Goal: Navigation & Orientation: Find specific page/section

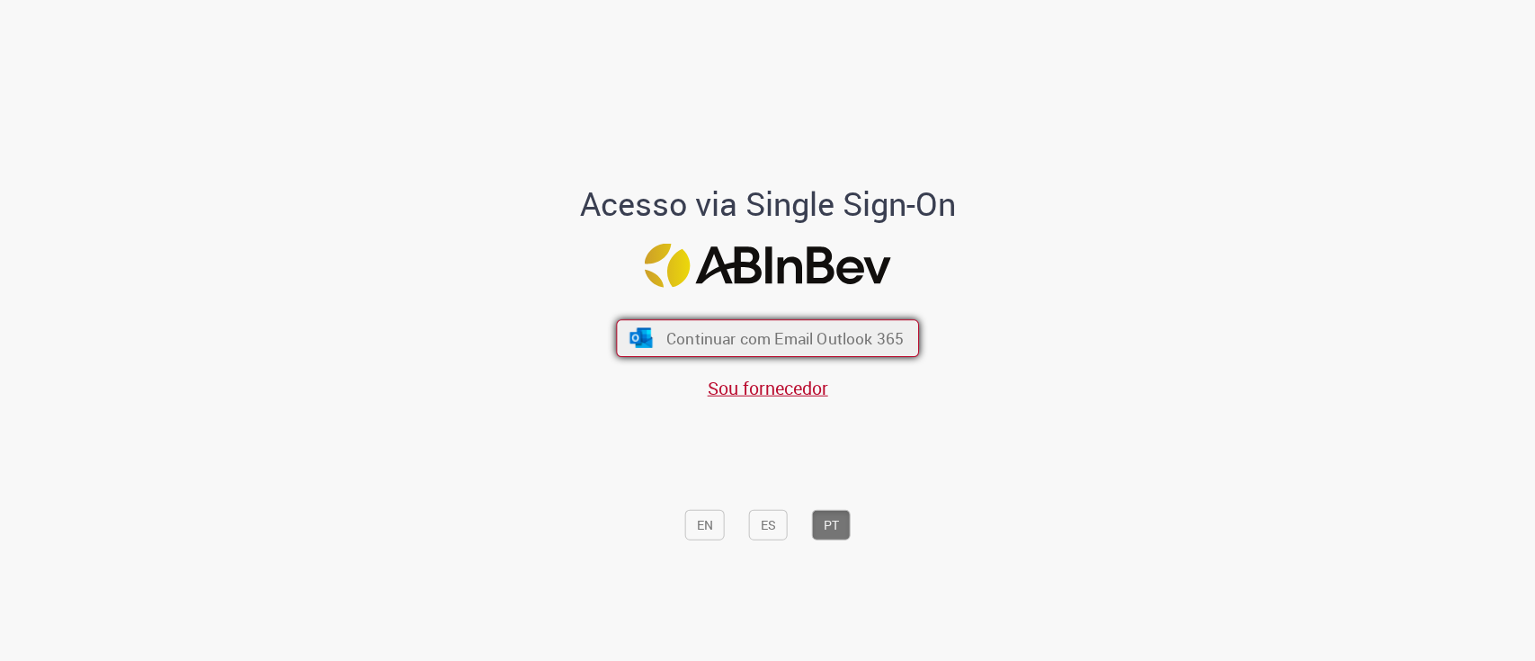
click at [712, 328] on span "Continuar com Email Outlook 365" at bounding box center [784, 337] width 237 height 21
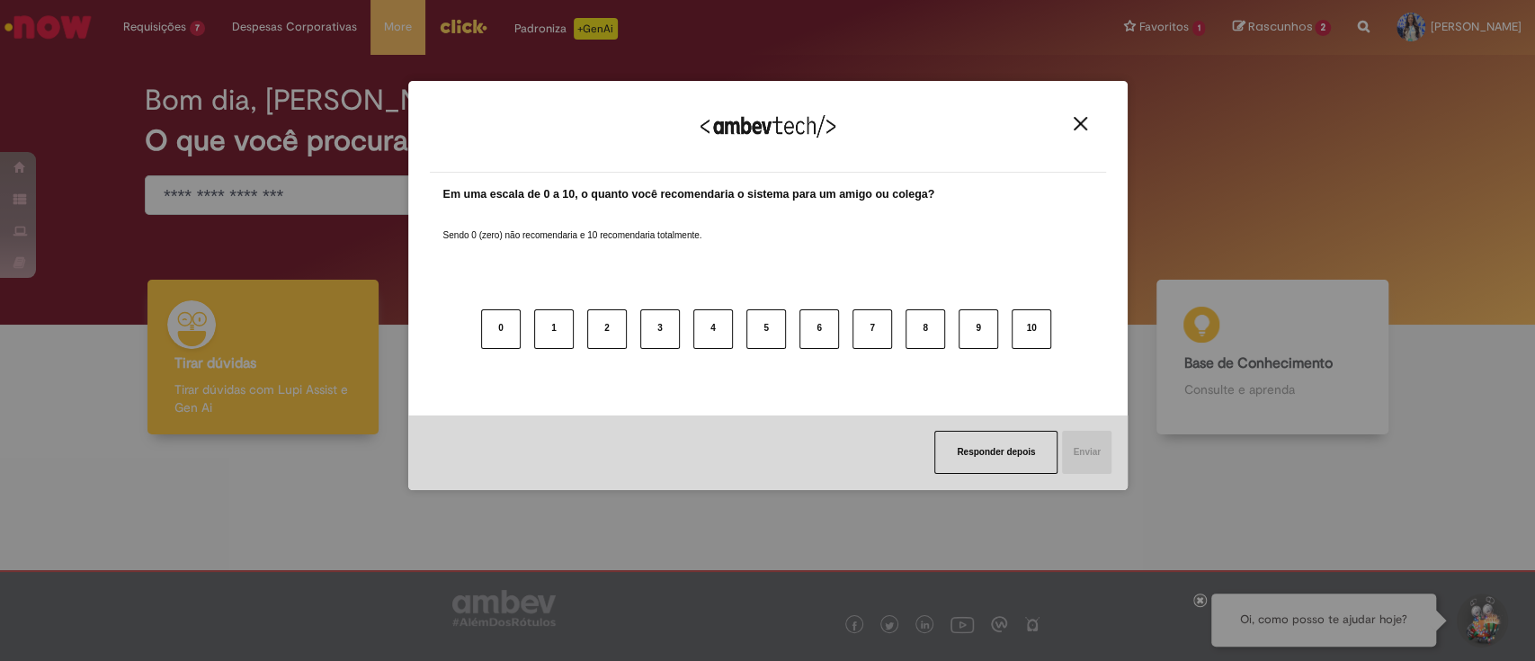
click at [1080, 126] on img "Close" at bounding box center [1080, 123] width 13 height 13
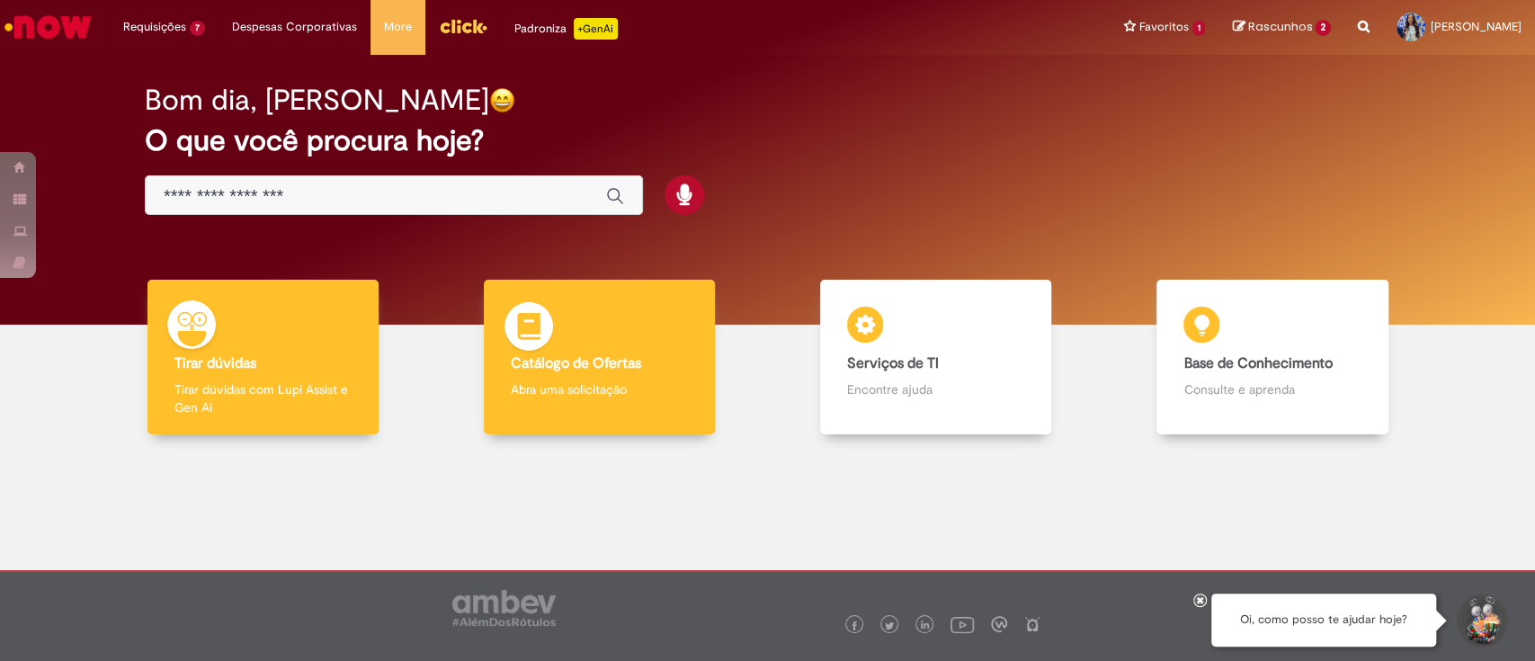
click at [606, 370] on b "Catálogo de Ofertas" at bounding box center [576, 363] width 130 height 18
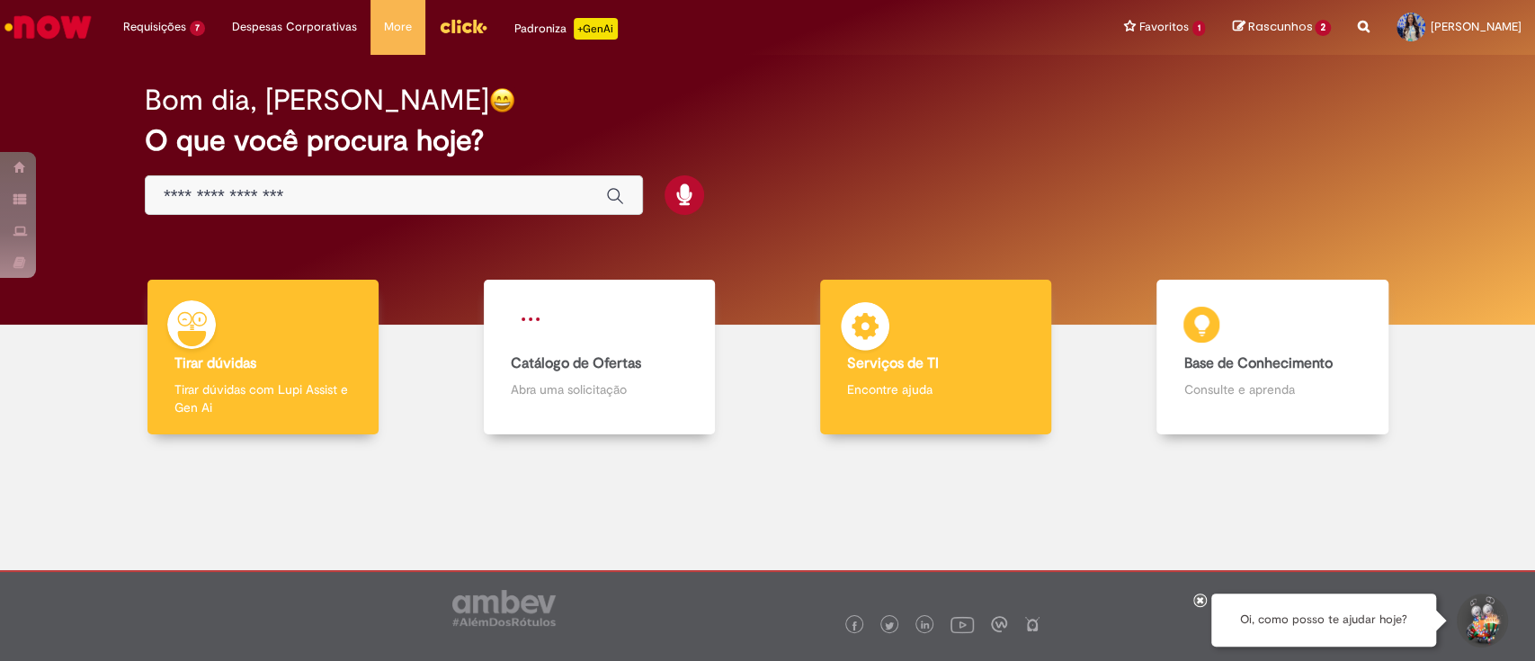
click at [900, 343] on div "Serviços de TI Serviços de TI Encontre ajuda" at bounding box center [935, 358] width 231 height 156
click at [954, 374] on div "Serviços de TI Serviços de TI Encontre ajuda" at bounding box center [935, 358] width 231 height 156
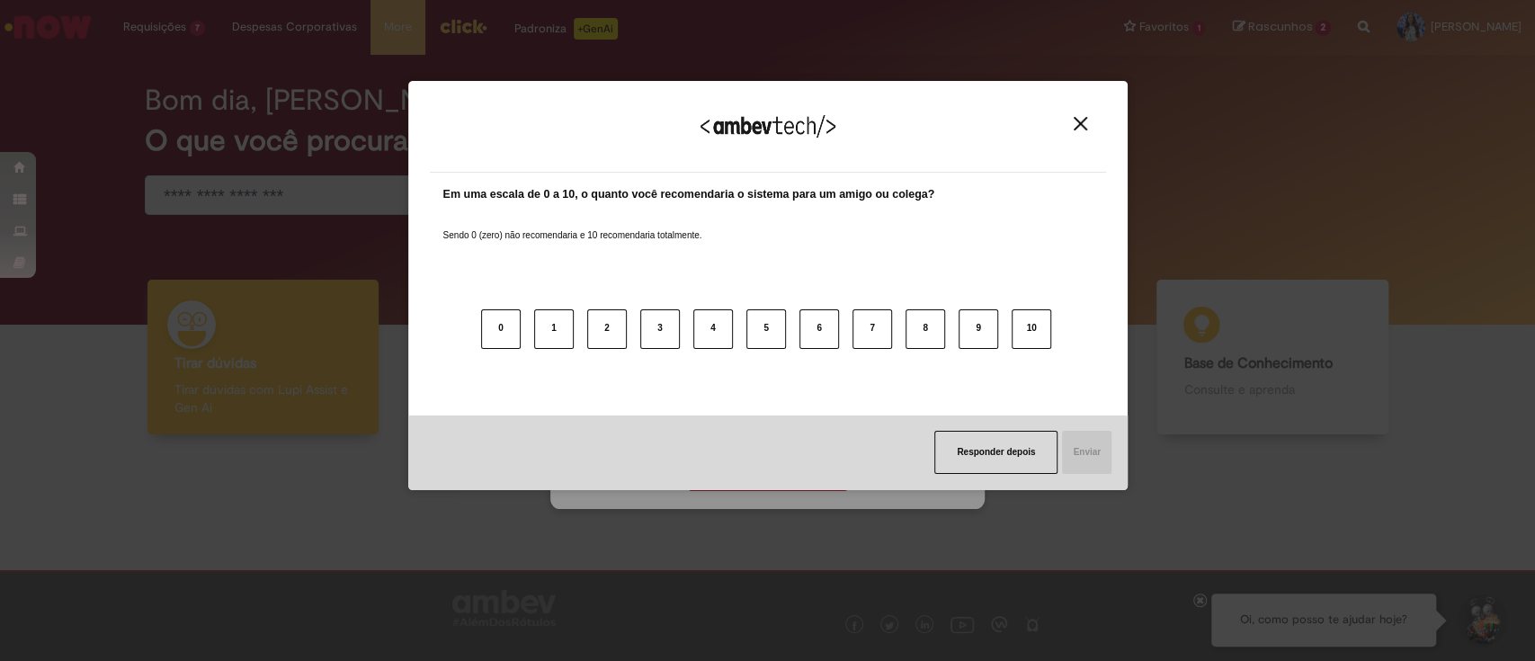
click at [1079, 118] on button "Close" at bounding box center [1080, 123] width 24 height 15
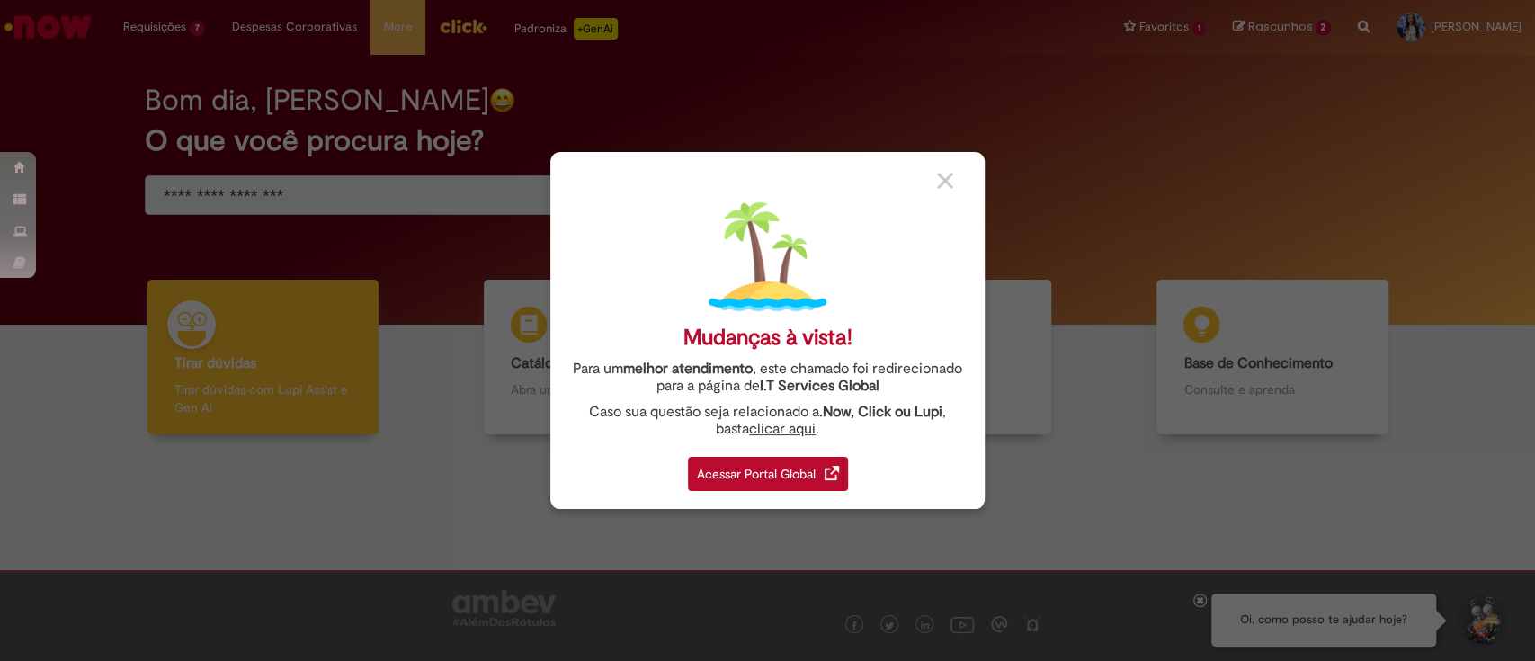
drag, startPoint x: 799, startPoint y: 468, endPoint x: 1081, endPoint y: 443, distance: 282.5
click at [802, 468] on div "Acessar Portal Global" at bounding box center [768, 474] width 160 height 34
